Goal: Task Accomplishment & Management: Manage account settings

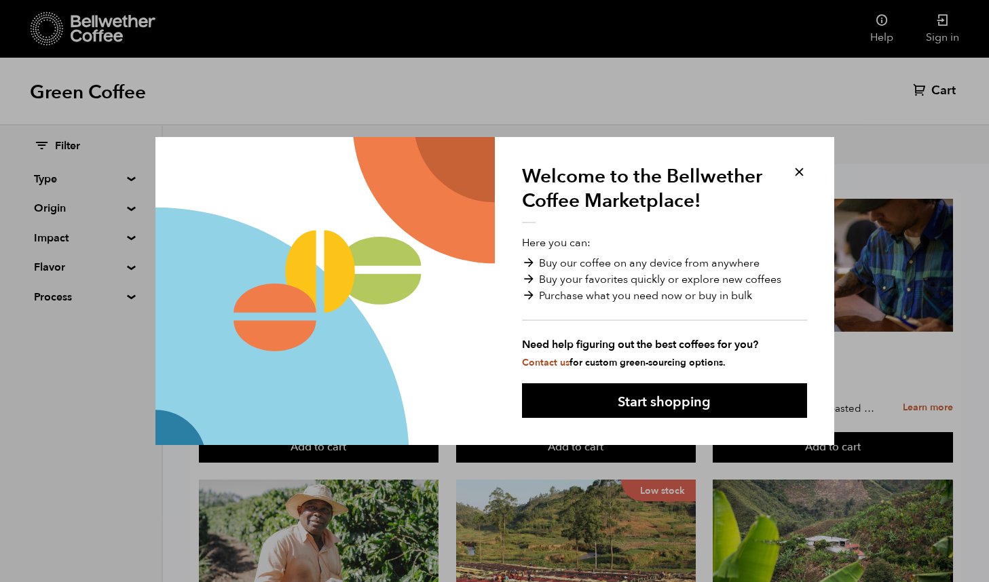
click at [799, 172] on button at bounding box center [800, 172] width 16 height 16
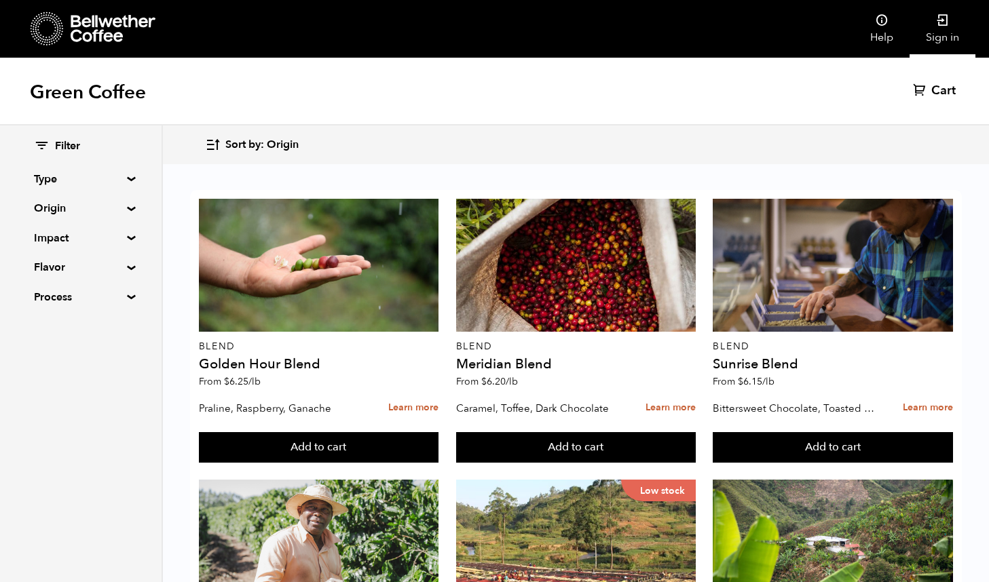
click at [944, 37] on link "Sign in" at bounding box center [943, 29] width 66 height 58
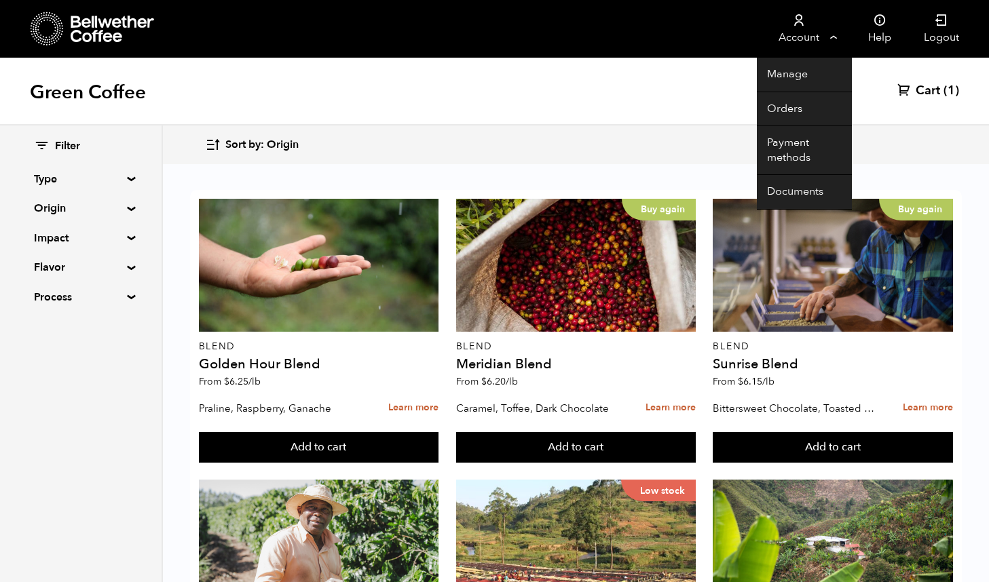
click at [834, 35] on link "Account" at bounding box center [799, 29] width 84 height 58
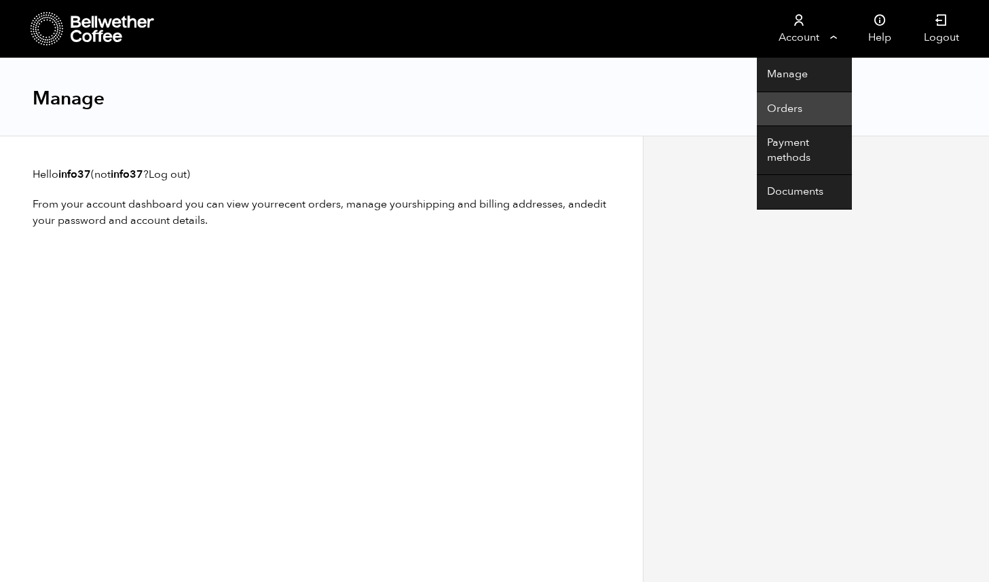
click at [784, 109] on link "Orders" at bounding box center [804, 109] width 95 height 35
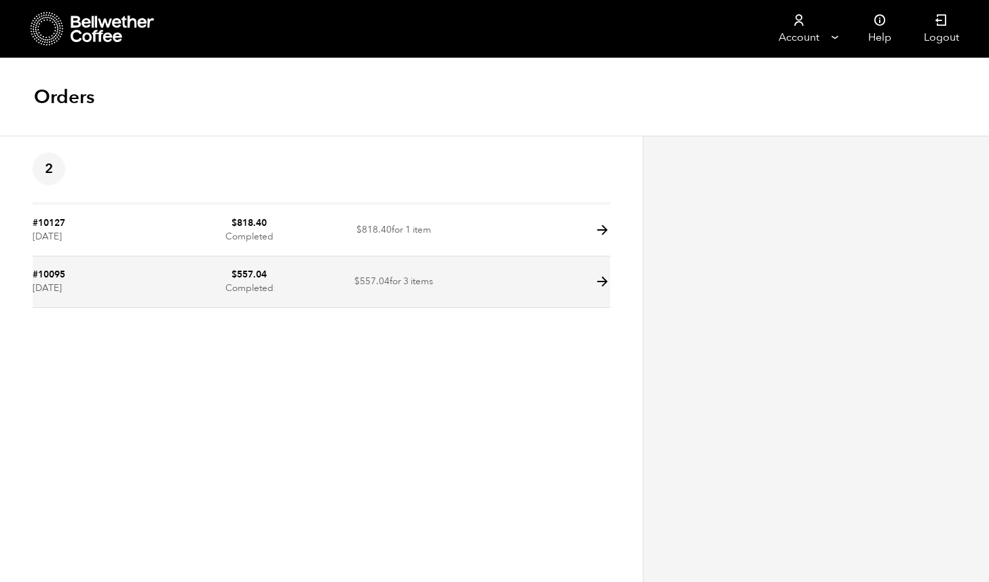
click at [282, 290] on td "$ 557.04 Completed" at bounding box center [249, 283] width 145 height 52
click at [600, 283] on icon at bounding box center [603, 282] width 16 height 16
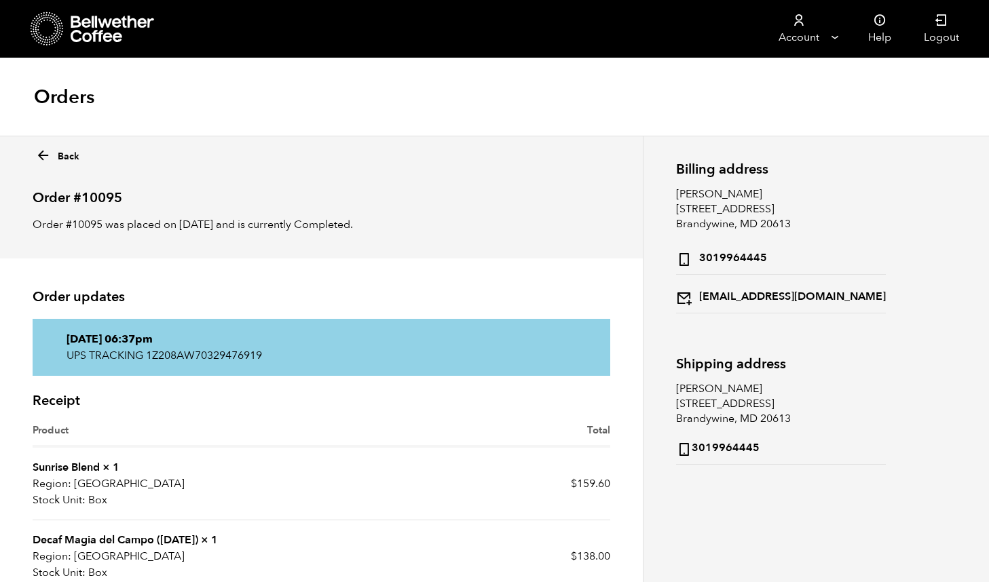
click at [39, 155] on icon at bounding box center [43, 156] width 16 height 16
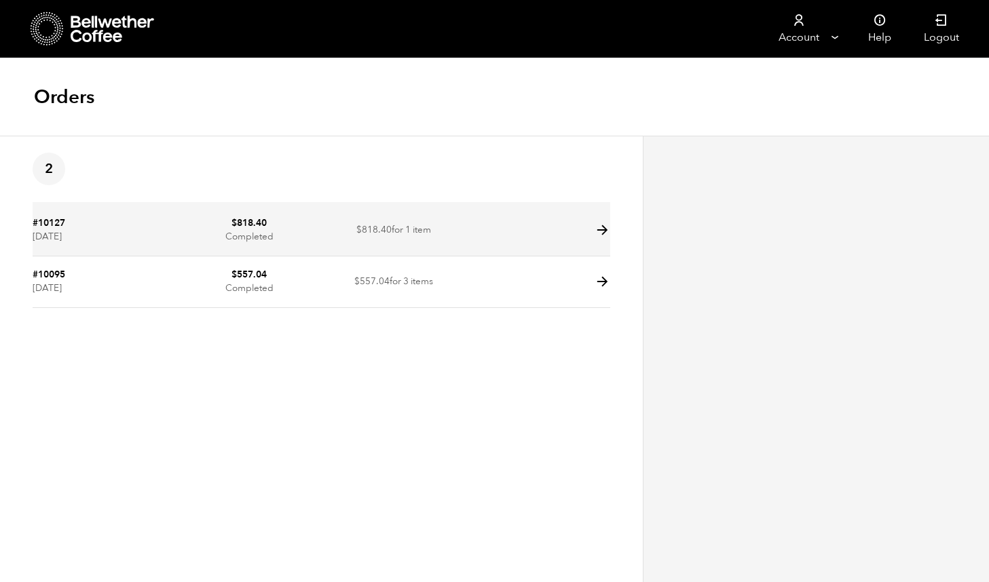
click at [603, 229] on icon at bounding box center [603, 231] width 16 height 16
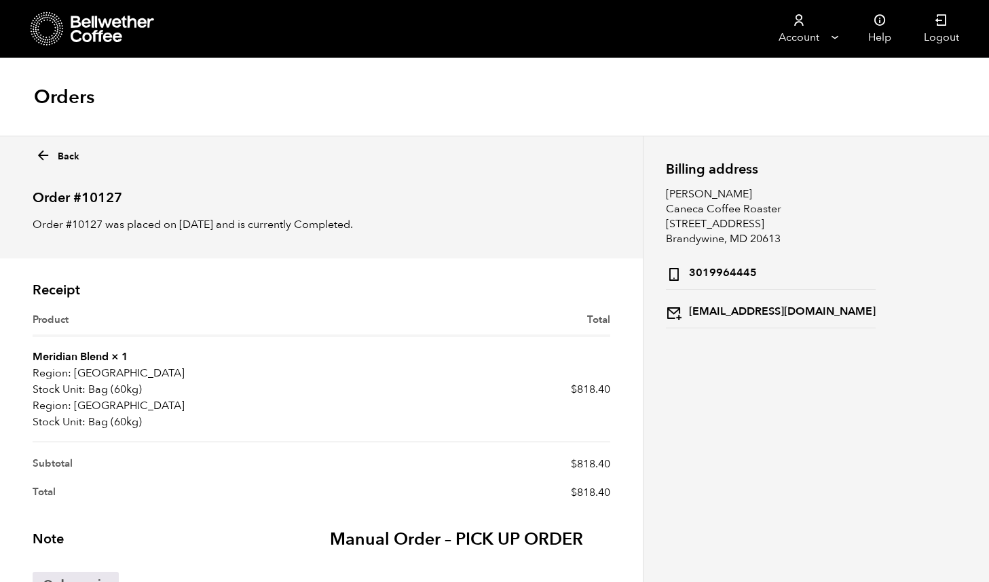
click at [43, 158] on icon at bounding box center [43, 156] width 16 height 16
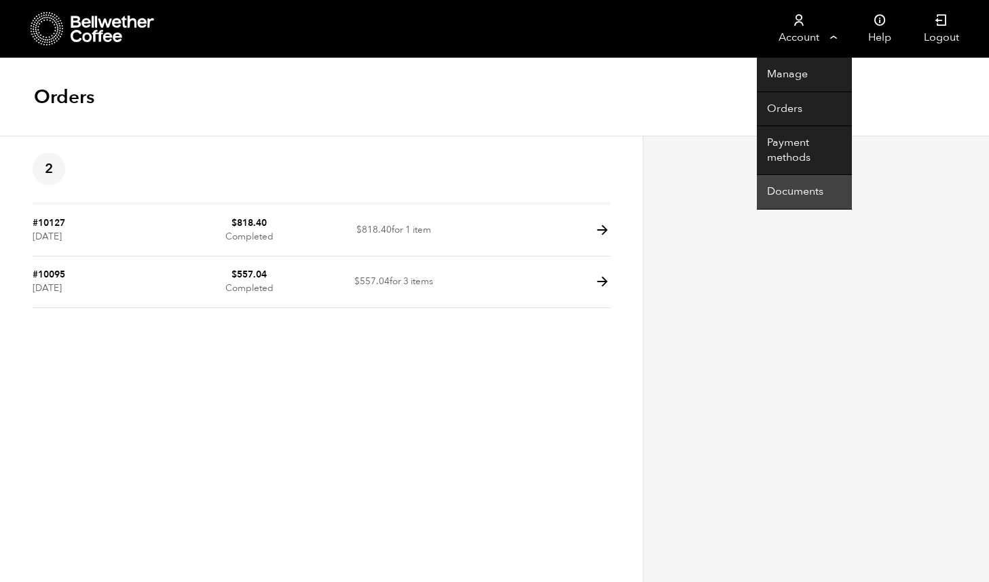
click at [795, 188] on link "Documents" at bounding box center [804, 192] width 95 height 35
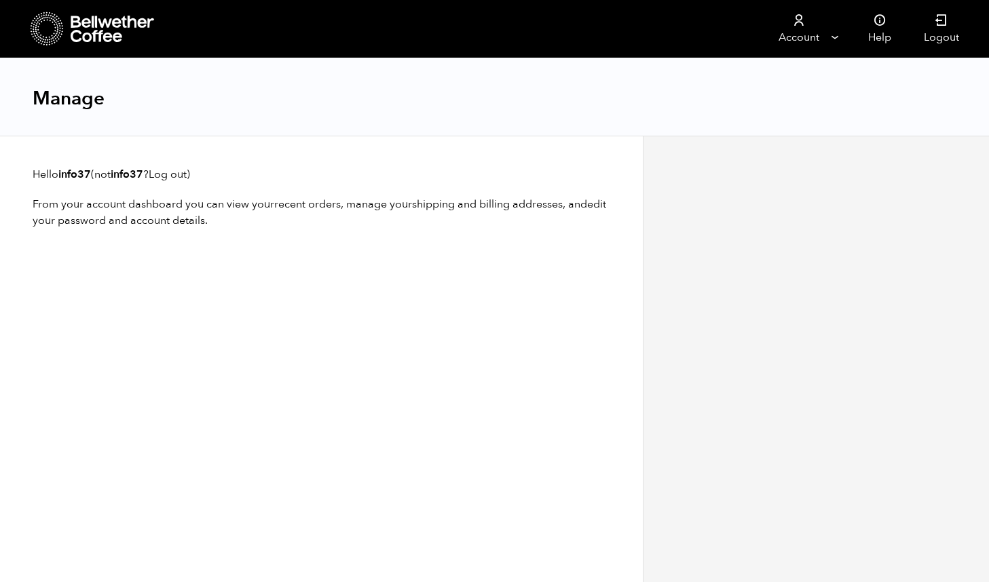
click at [465, 202] on link "shipping and billing addresses" at bounding box center [487, 204] width 151 height 15
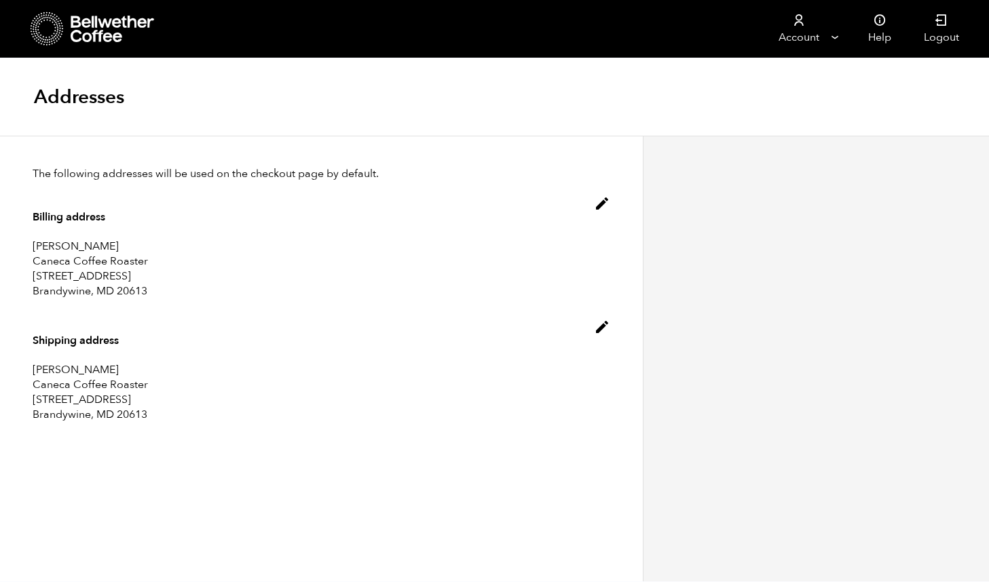
scroll to position [1, 0]
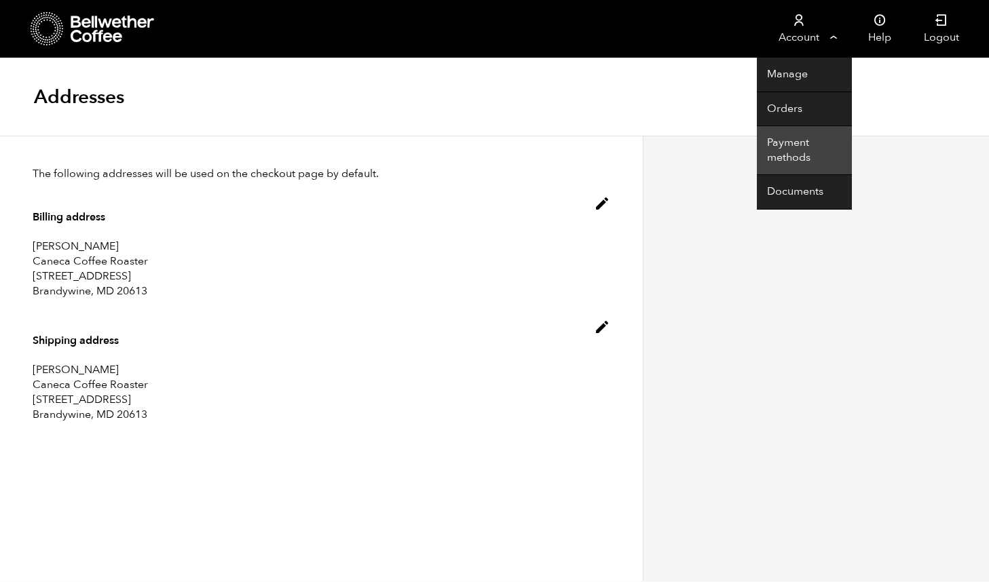
click at [784, 143] on link "Payment methods" at bounding box center [804, 150] width 95 height 49
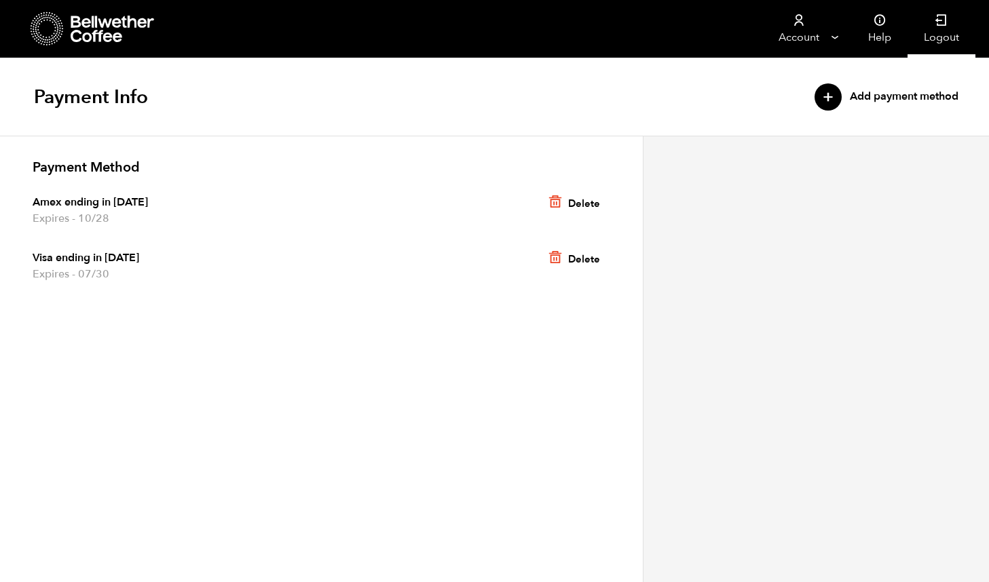
click at [948, 37] on link "Logout" at bounding box center [942, 29] width 68 height 58
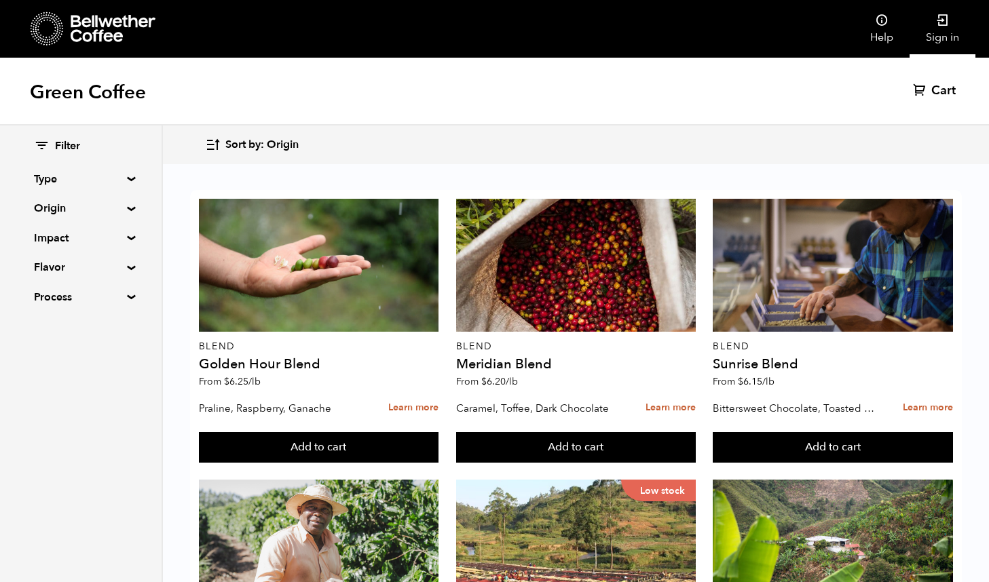
click at [944, 29] on link "Sign in" at bounding box center [943, 29] width 66 height 58
